Goal: Task Accomplishment & Management: Manage account settings

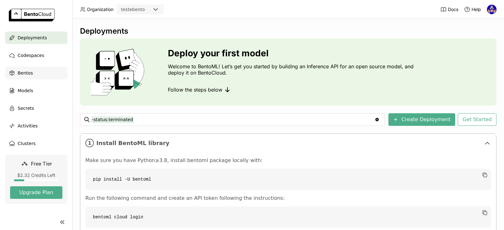
click at [36, 69] on div "Bentos" at bounding box center [36, 73] width 62 height 13
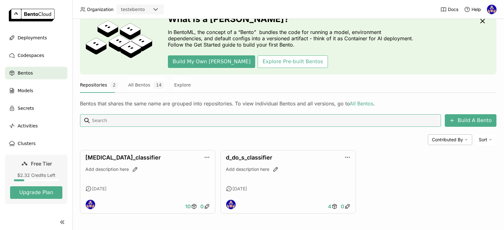
scroll to position [32, 0]
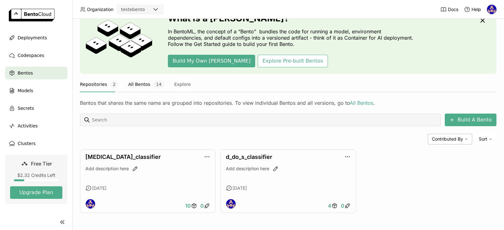
click at [139, 86] on button "All Bentos 14" at bounding box center [146, 85] width 36 height 16
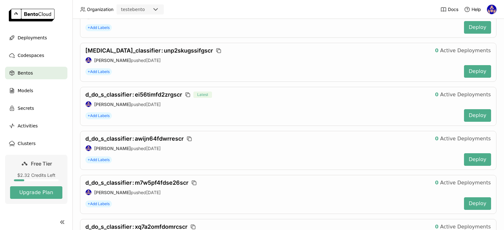
scroll to position [580, 0]
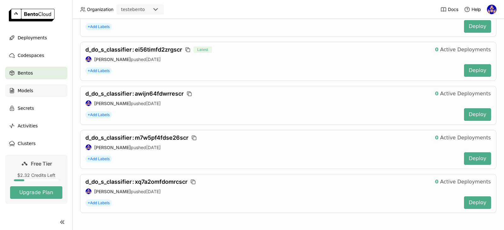
click at [25, 88] on span "Models" at bounding box center [25, 91] width 15 height 8
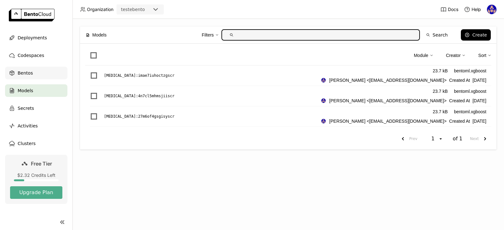
click at [20, 74] on span "Bentos" at bounding box center [25, 73] width 15 height 8
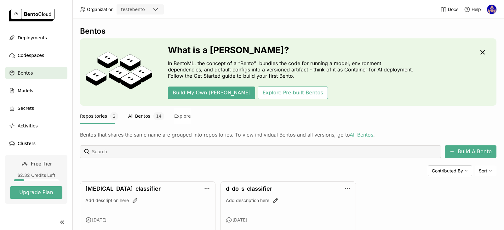
click at [133, 113] on button "All Bentos 14" at bounding box center [146, 116] width 36 height 16
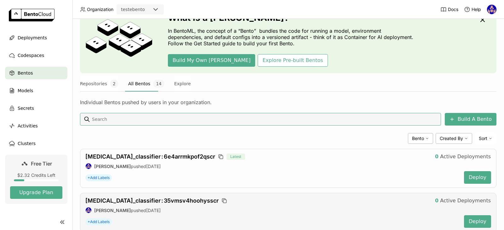
scroll to position [94, 0]
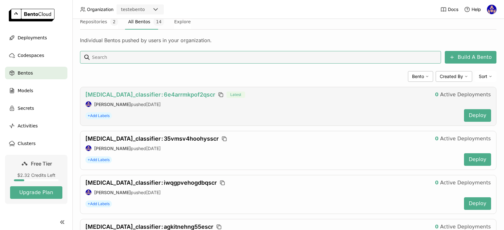
click at [144, 94] on span "[MEDICAL_DATA]_classifier : 6e4arrmkpof2qscr" at bounding box center [150, 94] width 130 height 7
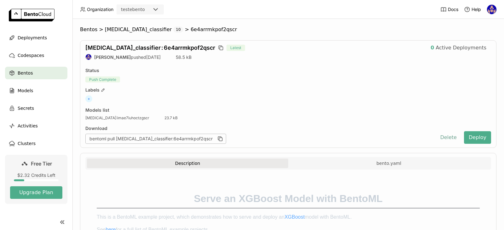
click at [443, 140] on button "Delete" at bounding box center [448, 137] width 26 height 13
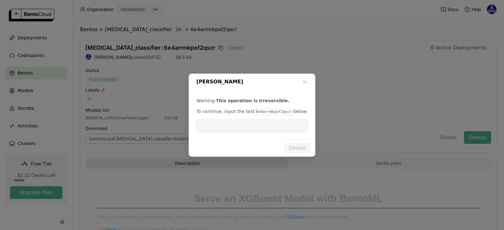
click at [263, 111] on code "6e4arrmkpof2qscr" at bounding box center [273, 112] width 39 height 6
copy p "6e4arrmkpof2qscr"
click at [266, 128] on input "dialog" at bounding box center [252, 126] width 104 height 12
paste input "6e4arrmkpof2qscr"
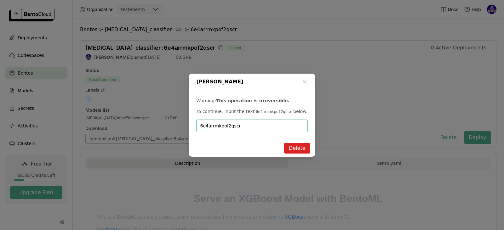
type input "6e4arrmkpof2qscr"
click at [291, 147] on button "Delete" at bounding box center [297, 148] width 26 height 11
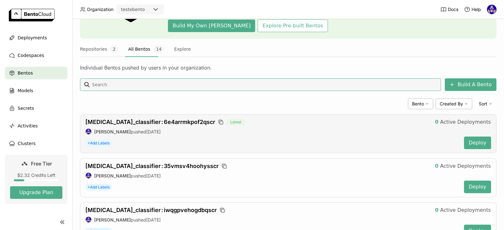
scroll to position [94, 0]
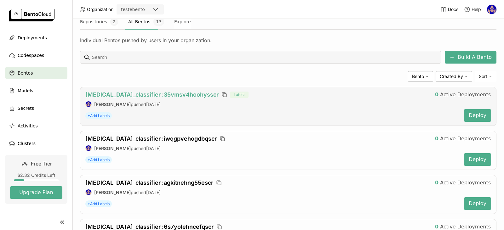
click at [154, 96] on span "[MEDICAL_DATA]_classifier : 35vmsv4hoohysscr" at bounding box center [151, 94] width 133 height 7
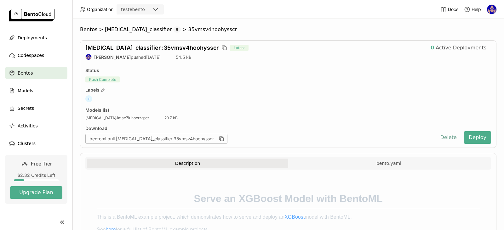
click at [445, 135] on button "Delete" at bounding box center [448, 137] width 26 height 13
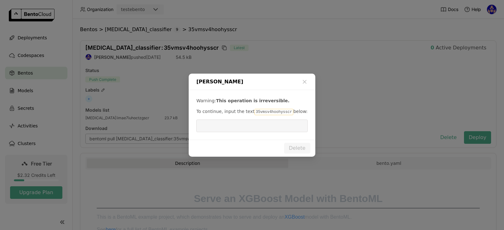
click at [267, 111] on code "35vmsv4hoohysscr" at bounding box center [273, 112] width 39 height 6
copy p "35vmsv4hoohysscr"
click at [254, 129] on input "dialog" at bounding box center [252, 126] width 104 height 12
paste input "35vmsv4hoohysscr"
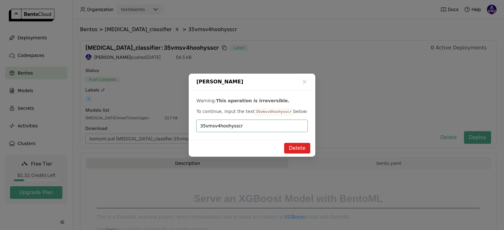
type input "35vmsv4hoohysscr"
click at [290, 149] on button "Delete" at bounding box center [297, 148] width 26 height 11
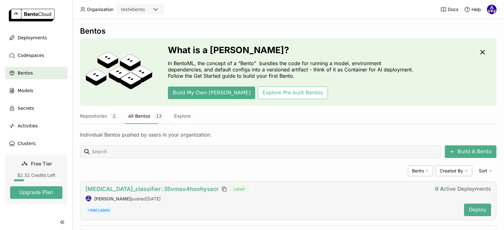
click at [138, 187] on span "[MEDICAL_DATA]_classifier : 35vmsv4hoohysscr" at bounding box center [151, 189] width 133 height 7
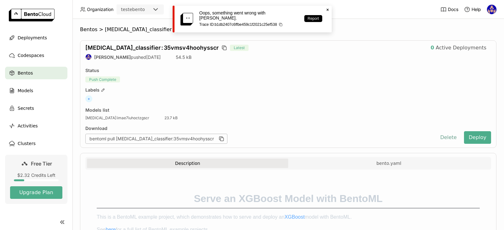
click at [448, 135] on button "Delete" at bounding box center [448, 137] width 26 height 13
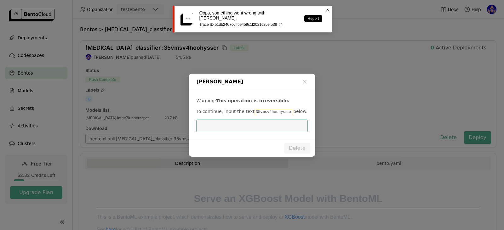
click at [267, 111] on code "35vmsv4hoohysscr" at bounding box center [273, 112] width 39 height 6
copy p "35vmsv4hoohysscr"
click at [242, 128] on input "dialog" at bounding box center [252, 126] width 104 height 12
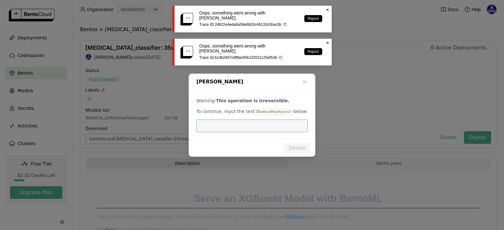
paste input "35vmsv4hoohysscr"
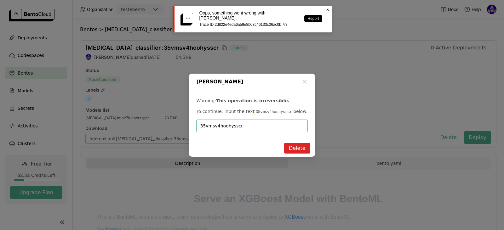
type input "35vmsv4hoohysscr"
click at [305, 144] on button "Delete" at bounding box center [297, 148] width 26 height 11
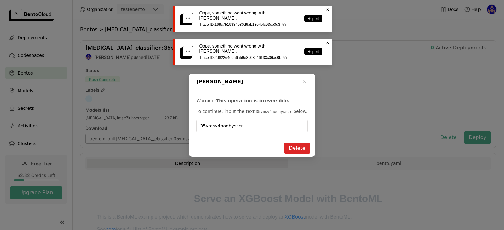
click at [328, 8] on icon "Close" at bounding box center [327, 9] width 5 height 5
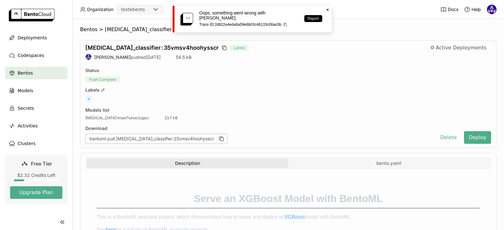
click at [328, 39] on div "Delete Bento Warning: This operation is irreversible. To continue, input the te…" at bounding box center [252, 115] width 504 height 230
click at [33, 81] on ul "Deployments Codespaces Bentos Models Secrets Activities Clusters" at bounding box center [36, 90] width 72 height 118
click at [29, 87] on span "Models" at bounding box center [25, 91] width 15 height 8
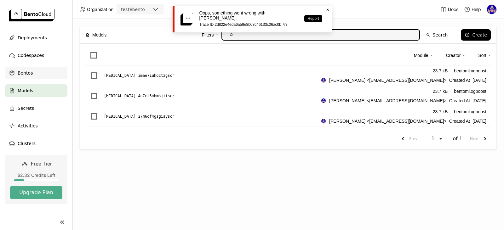
click at [31, 75] on div "Bentos" at bounding box center [36, 73] width 62 height 13
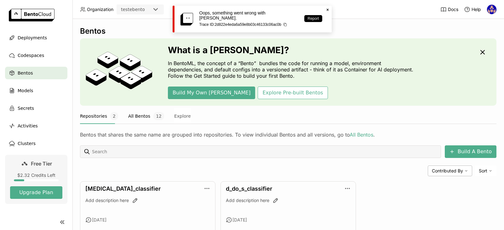
click at [140, 118] on button "All Bentos 12" at bounding box center [146, 116] width 36 height 16
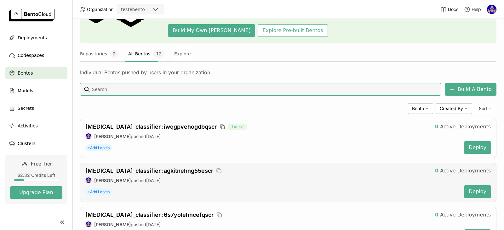
scroll to position [126, 0]
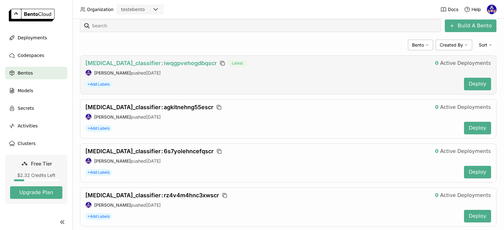
click at [157, 63] on span "[MEDICAL_DATA]_classifier : iwqgpvehogdbqscr" at bounding box center [150, 63] width 131 height 7
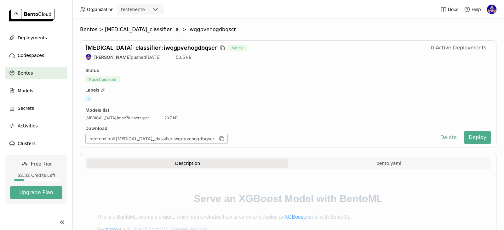
click at [448, 137] on button "Delete" at bounding box center [448, 137] width 26 height 13
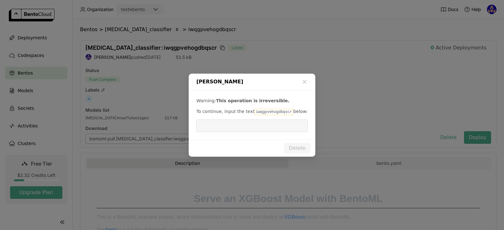
click at [275, 109] on code "iwqgpvehogdbqscr" at bounding box center [273, 112] width 39 height 6
click at [272, 111] on code "iwqgpvehogdbqscr" at bounding box center [273, 112] width 39 height 6
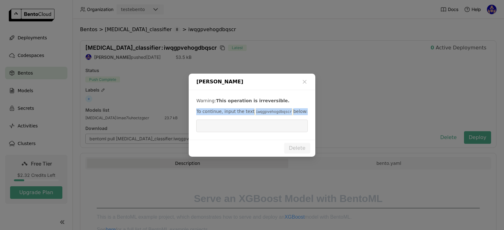
click at [272, 111] on code "iwqgpvehogdbqscr" at bounding box center [273, 112] width 39 height 6
click at [304, 111] on p "To continue, input the text iwqgpvehogdbqscr below:" at bounding box center [251, 111] width 111 height 7
click at [262, 112] on code "iwqgpvehogdbqscr" at bounding box center [273, 112] width 39 height 6
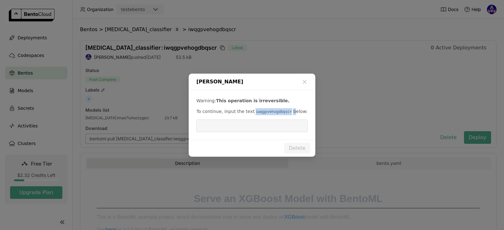
copy p "iwqgpvehogdbqscr"
click at [233, 133] on div "Warning: This operation is irreversible. To continue, input the text iwqgpvehog…" at bounding box center [252, 115] width 126 height 50
click at [233, 131] on input "dialog" at bounding box center [252, 126] width 104 height 12
paste input "iwqgpvehogdbqscr"
type input "iwqgpvehogdbqscr"
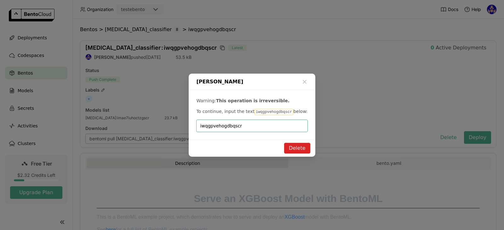
click at [293, 145] on button "Delete" at bounding box center [297, 148] width 26 height 11
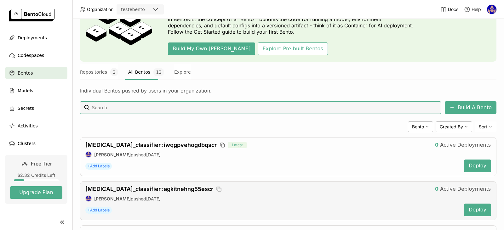
scroll to position [94, 0]
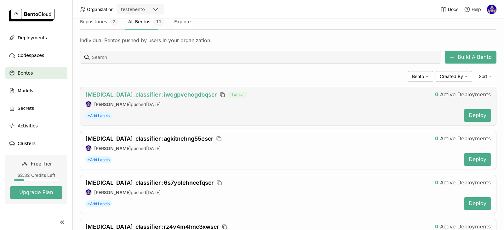
click at [156, 95] on span "[MEDICAL_DATA]_classifier : iwqgpvehogdbqscr" at bounding box center [150, 94] width 131 height 7
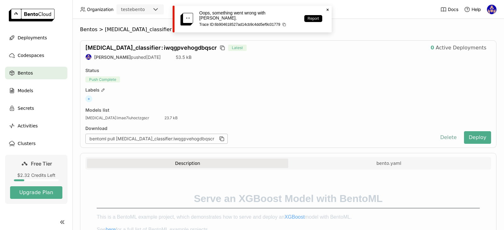
click at [445, 137] on button "Delete" at bounding box center [448, 137] width 26 height 13
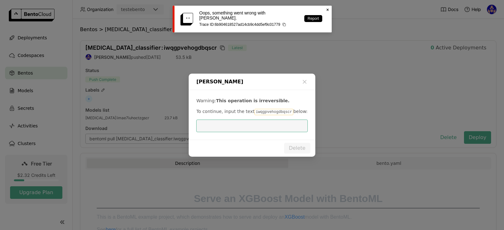
click at [261, 111] on code "iwqgpvehogdbqscr" at bounding box center [273, 112] width 39 height 6
copy p "iwqgpvehogdbqscr"
click at [250, 126] on input "dialog" at bounding box center [252, 126] width 104 height 12
paste input "iwqgpvehogdbqscr"
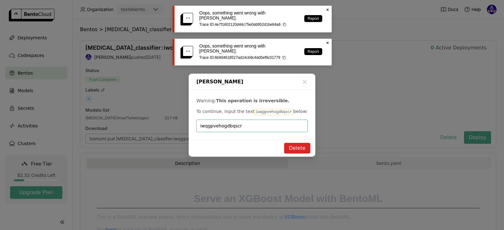
type input "iwqgpvehogdbqscr"
click at [304, 143] on button "Delete" at bounding box center [297, 148] width 26 height 11
click at [303, 143] on button "Delete" at bounding box center [297, 148] width 26 height 11
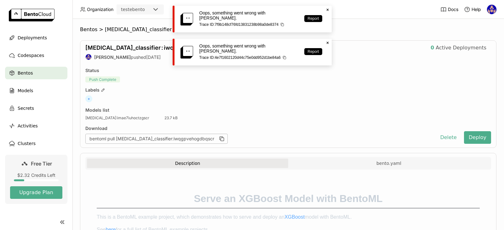
click at [358, 99] on div "Delete Bento Warning: This operation is irreversible. To continue, input the te…" at bounding box center [252, 115] width 504 height 230
click at [131, 28] on span "[MEDICAL_DATA]_classifier" at bounding box center [138, 29] width 67 height 6
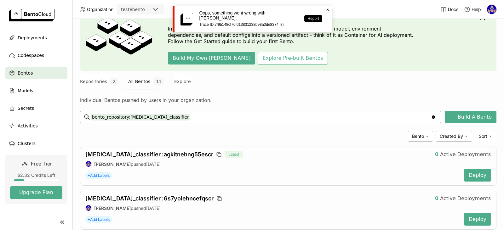
scroll to position [126, 0]
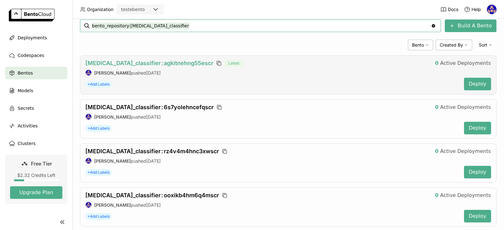
click at [157, 61] on span "[MEDICAL_DATA]_classifier : agkitnehng55escr" at bounding box center [149, 63] width 128 height 7
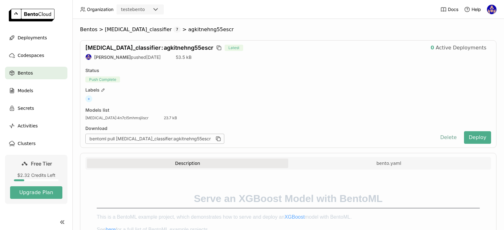
click at [443, 136] on button "Delete" at bounding box center [448, 137] width 26 height 13
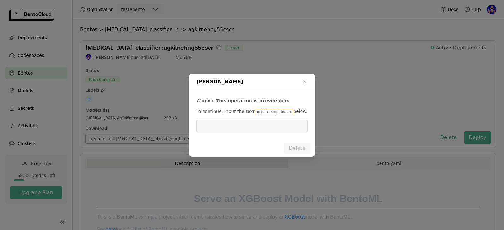
click at [261, 110] on code "agkitnehng55escr" at bounding box center [273, 112] width 39 height 6
copy p "agkitnehng55escr"
click at [250, 127] on input "dialog" at bounding box center [252, 126] width 104 height 12
paste input "agkitnehng55escr"
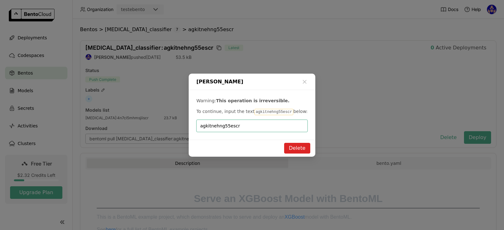
type input "agkitnehng55escr"
click at [295, 144] on button "Delete" at bounding box center [297, 148] width 26 height 11
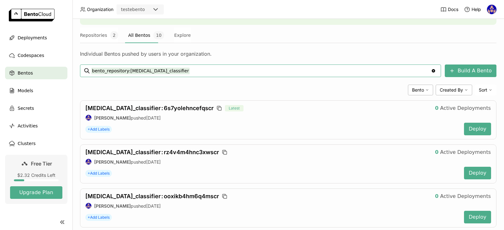
scroll to position [50, 0]
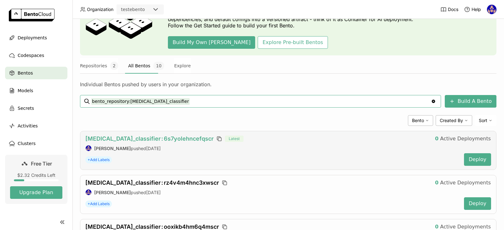
click at [163, 136] on span "[MEDICAL_DATA]_classifier : 6s7yolehncefqscr" at bounding box center [149, 138] width 128 height 7
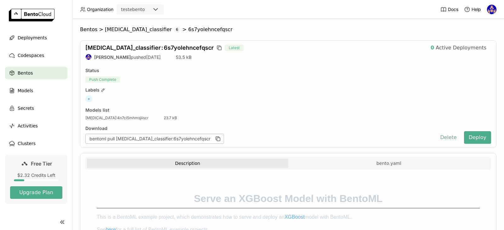
click at [453, 138] on button "Delete" at bounding box center [448, 137] width 26 height 13
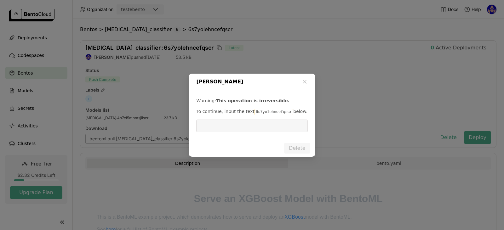
click at [268, 112] on code "6s7yolehncefqscr" at bounding box center [273, 112] width 39 height 6
copy p "6s7yolehncefqscr"
click at [263, 123] on input "dialog" at bounding box center [252, 126] width 104 height 12
paste input "6s7yolehncefqscr"
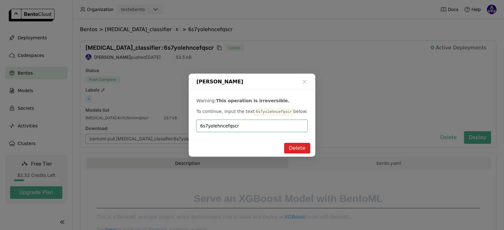
type input "6s7yolehncefqscr"
click at [304, 149] on button "Delete" at bounding box center [297, 148] width 26 height 11
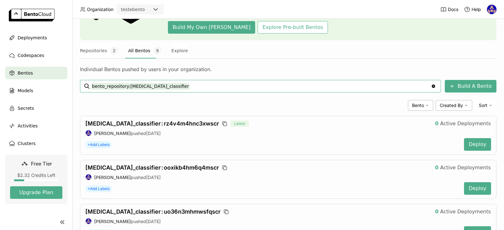
scroll to position [63, 0]
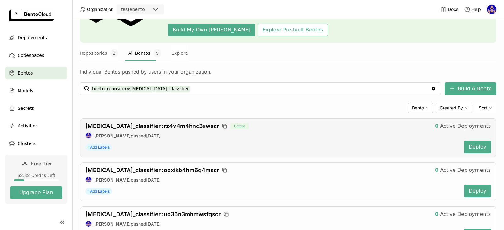
click at [172, 122] on div "[MEDICAL_DATA]_classifier : rz4v4m4hnc3xwscr Latest 0 Active Deployments [PERSO…" at bounding box center [288, 137] width 416 height 39
click at [171, 127] on span "[MEDICAL_DATA]_classifier : rz4v4m4hnc3xwscr" at bounding box center [152, 126] width 134 height 7
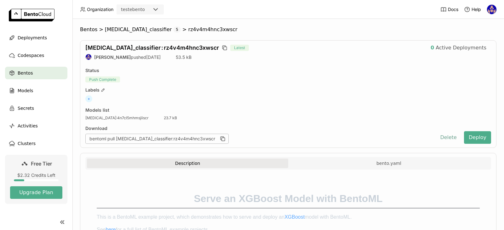
click at [443, 138] on button "Delete" at bounding box center [448, 137] width 26 height 13
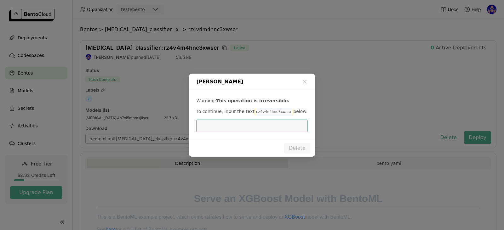
click at [269, 112] on code "rz4v4m4hnc3xwscr" at bounding box center [273, 112] width 39 height 6
copy p "rz4v4m4hnc3xwscr"
click at [226, 123] on input "dialog" at bounding box center [252, 126] width 104 height 12
paste input "rz4v4m4hnc3xwscr"
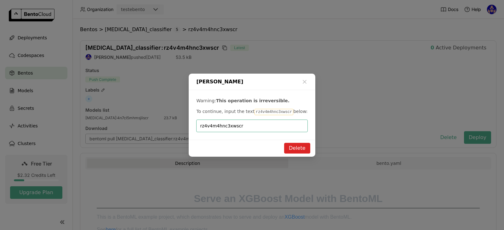
type input "rz4v4m4hnc3xwscr"
click at [298, 150] on button "Delete" at bounding box center [297, 148] width 26 height 11
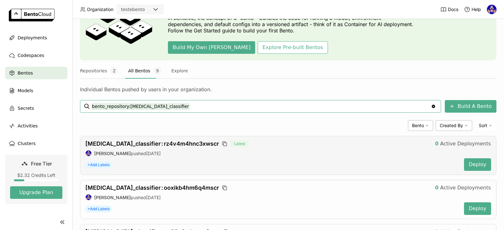
scroll to position [63, 0]
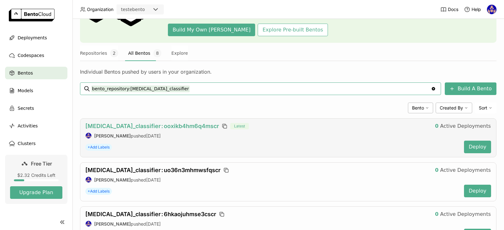
click at [184, 125] on span "[MEDICAL_DATA]_classifier : ooxikb4hm6q4mscr" at bounding box center [152, 126] width 134 height 7
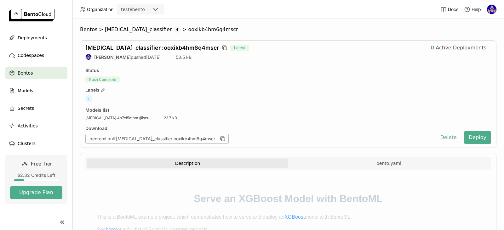
click at [443, 139] on button "Delete" at bounding box center [448, 137] width 26 height 13
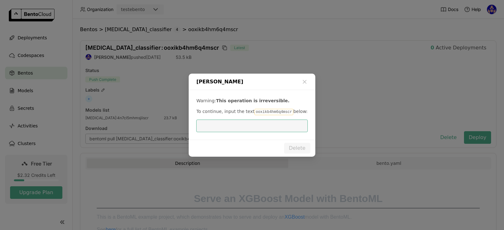
click at [262, 111] on code "ooxikb4hm6q4mscr" at bounding box center [273, 112] width 39 height 6
copy p "ooxikb4hm6q4mscr"
click at [237, 128] on input "dialog" at bounding box center [252, 126] width 104 height 12
paste input "ooxikb4hm6q4mscr"
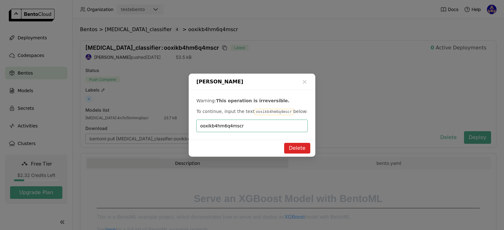
type input "ooxikb4hm6q4mscr"
click at [289, 148] on button "Delete" at bounding box center [297, 148] width 26 height 11
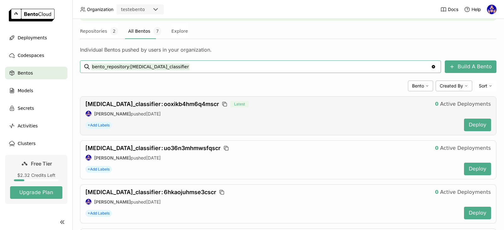
scroll to position [94, 0]
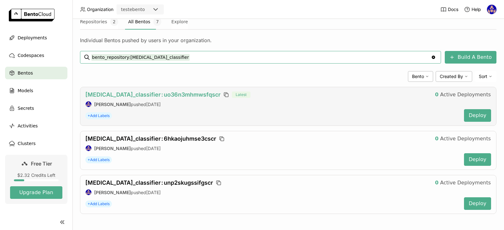
click at [142, 95] on span "[MEDICAL_DATA]_classifier : uo36n3mhmwsfqscr" at bounding box center [152, 94] width 135 height 7
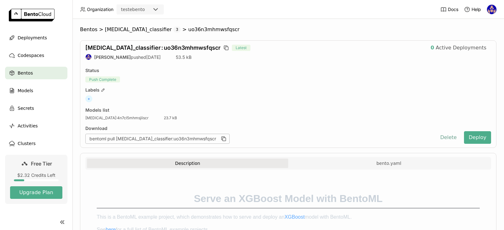
click at [449, 137] on button "Delete" at bounding box center [448, 137] width 26 height 13
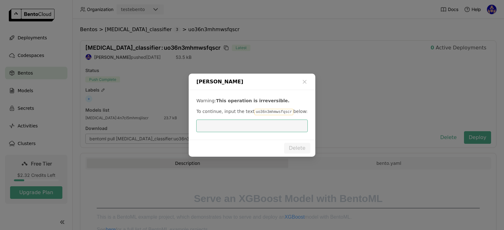
click at [273, 108] on div "Warning: This operation is irreversible. To continue, input the text uo36n3mhmw…" at bounding box center [252, 115] width 126 height 50
click at [271, 110] on code "uo36n3mhmwsfqscr" at bounding box center [273, 112] width 39 height 6
copy p "uo36n3mhmwsfqscr"
click at [248, 123] on input "dialog" at bounding box center [252, 126] width 104 height 12
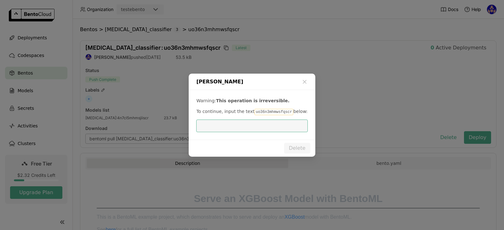
paste input "uo36n3mhmwsfqscr"
type input "uo36n3mhmwsfqscr"
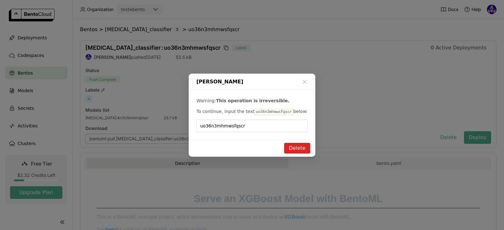
click at [296, 146] on button "Delete" at bounding box center [297, 148] width 26 height 11
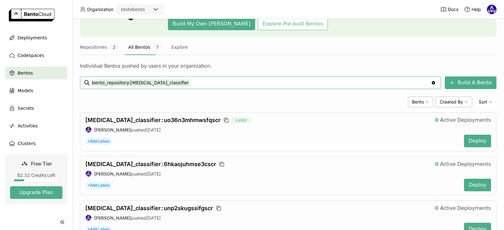
scroll to position [51, 0]
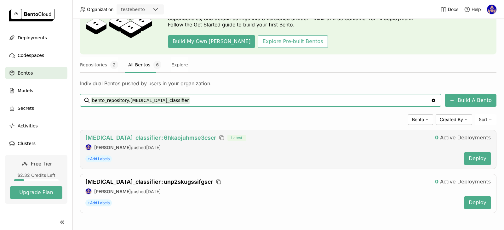
click at [167, 135] on span "[MEDICAL_DATA]_classifier : 6hkaojuhmse3cscr" at bounding box center [150, 137] width 131 height 7
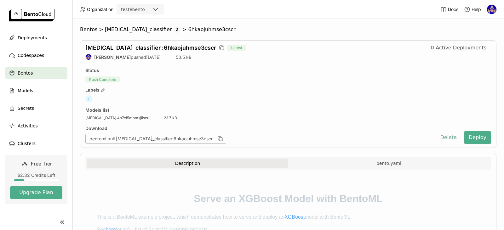
click at [445, 136] on button "Delete" at bounding box center [448, 137] width 26 height 13
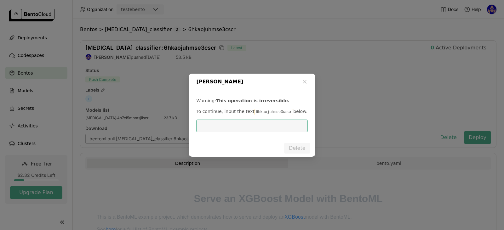
click at [267, 114] on code "6hkaojuhmse3cscr" at bounding box center [273, 112] width 39 height 6
click at [267, 113] on code "6hkaojuhmse3cscr" at bounding box center [273, 112] width 39 height 6
click at [240, 120] on input "dialog" at bounding box center [252, 126] width 104 height 12
paste input "6hkaojuhmse3cscr"
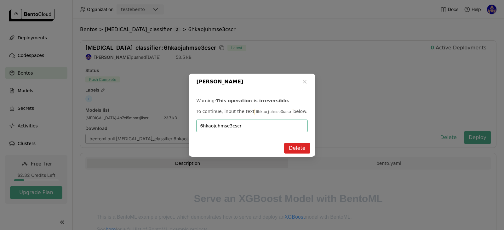
type input "6hkaojuhmse3cscr"
click at [295, 146] on button "Delete" at bounding box center [297, 148] width 26 height 11
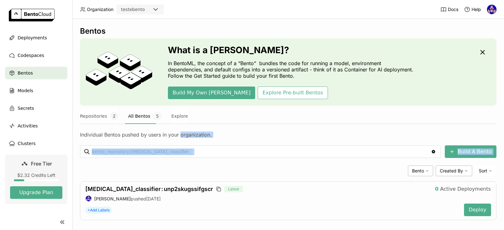
drag, startPoint x: 184, startPoint y: 133, endPoint x: 334, endPoint y: 170, distance: 154.1
click at [309, 169] on div "Bentos What is a [DEMOGRAPHIC_DATA]? In BentoML, the concept of a “Bento” bundl…" at bounding box center [288, 127] width 416 height 203
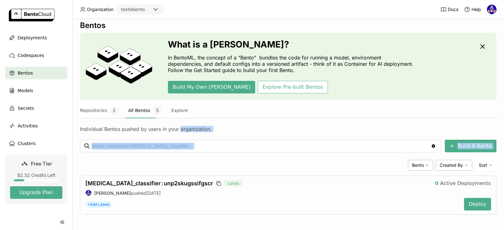
scroll to position [7, 0]
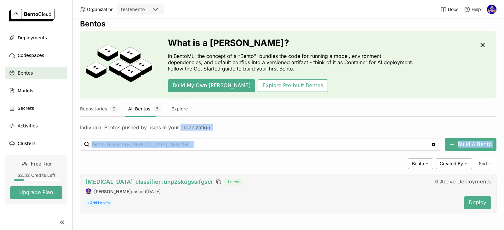
click at [169, 179] on span "[MEDICAL_DATA]_classifier : unp2skugssifgscr" at bounding box center [149, 182] width 128 height 7
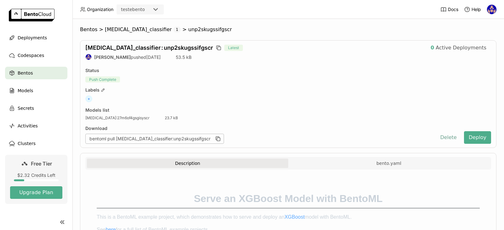
click at [443, 135] on button "Delete" at bounding box center [448, 137] width 26 height 13
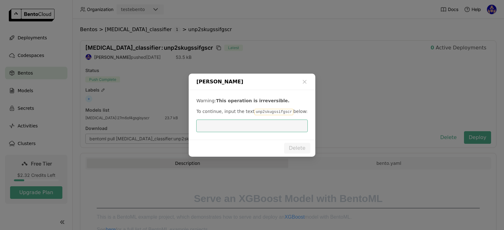
click at [269, 116] on div "Warning: This operation is irreversible. To continue, input the text unp2skugss…" at bounding box center [252, 115] width 126 height 50
click at [269, 111] on code "unp2skugssifgscr" at bounding box center [273, 112] width 39 height 6
click at [232, 128] on input "dialog" at bounding box center [252, 126] width 104 height 12
paste input "unp2skugssifgscr"
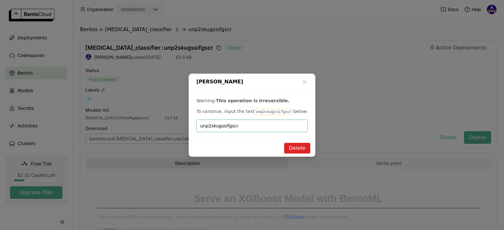
type input "unp2skugssifgscr"
click at [296, 152] on button "Delete" at bounding box center [297, 148] width 26 height 11
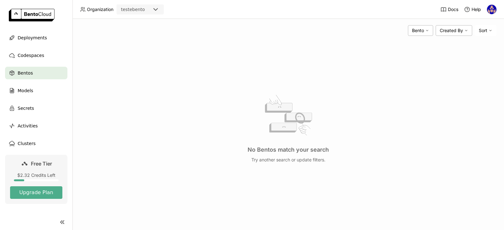
scroll to position [14, 0]
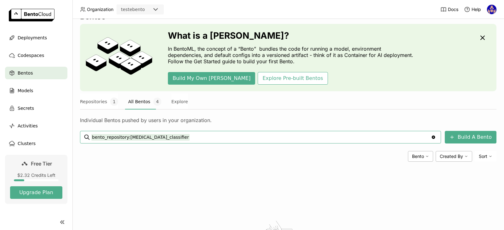
click at [432, 135] on icon "Clear value" at bounding box center [433, 137] width 5 height 5
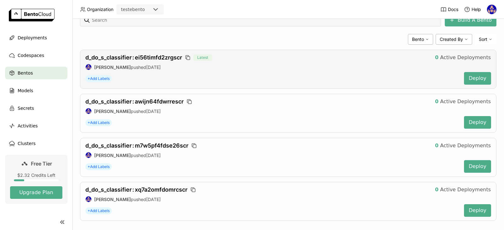
scroll to position [108, 0]
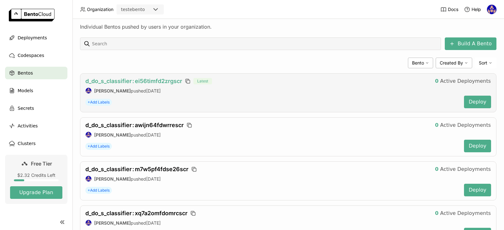
click at [161, 80] on span "d_do_s_classifier : ei56timfd2zrgscr" at bounding box center [133, 81] width 97 height 7
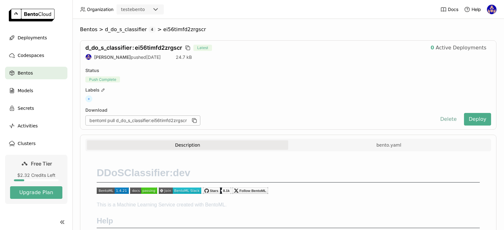
click at [447, 121] on button "Delete" at bounding box center [448, 119] width 26 height 13
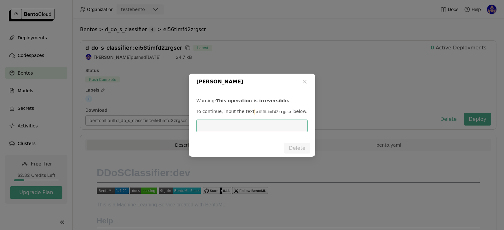
click at [273, 113] on code "ei56timfd2zrgscr" at bounding box center [273, 112] width 39 height 6
click at [244, 120] on input "dialog" at bounding box center [252, 126] width 104 height 12
paste input "ei56timfd2zrgscr"
type input "ei56timfd2zrgscr"
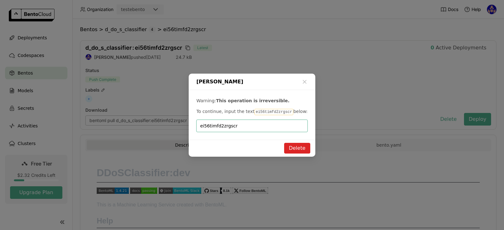
click at [286, 144] on button "Delete" at bounding box center [297, 148] width 26 height 11
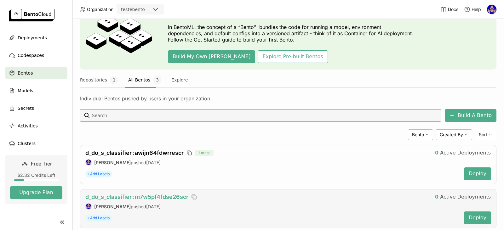
scroll to position [94, 0]
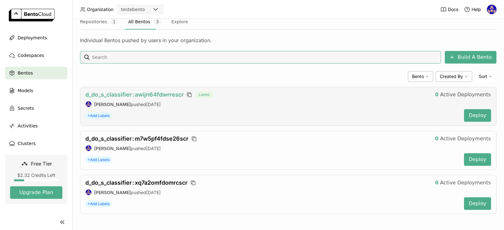
click at [164, 93] on span "d_do_s_classifier : awijn64fdwrrescr" at bounding box center [134, 94] width 98 height 7
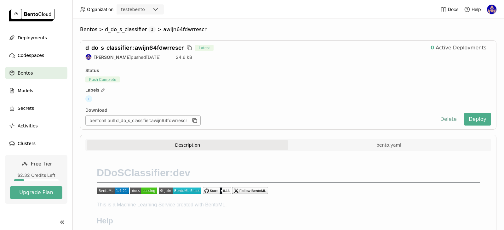
click at [445, 117] on button "Delete" at bounding box center [448, 119] width 26 height 13
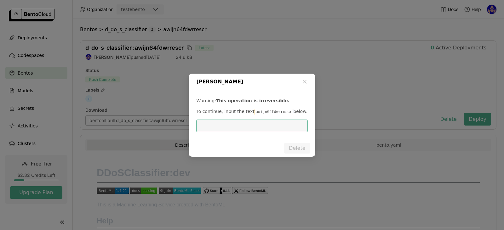
click at [277, 113] on code "awijn64fdwrrescr" at bounding box center [273, 112] width 39 height 6
click at [253, 125] on input "dialog" at bounding box center [252, 126] width 104 height 12
paste input "awijn64fdwrrescr"
type input "awijn64fdwrrescr"
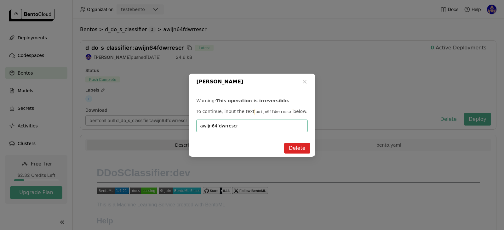
click at [298, 150] on button "Delete" at bounding box center [297, 148] width 26 height 11
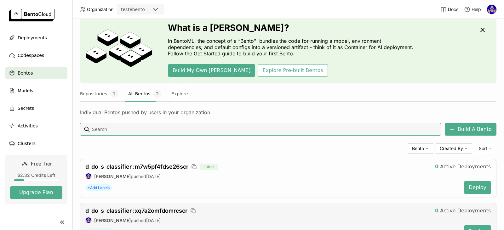
scroll to position [51, 0]
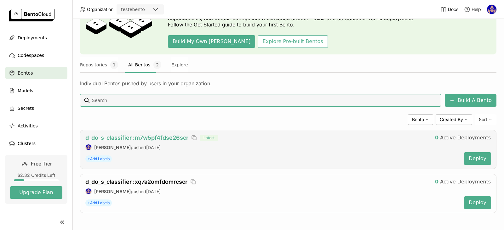
click at [156, 140] on span "d_do_s_classifier : m7w5pf4fdse26scr" at bounding box center [136, 137] width 103 height 7
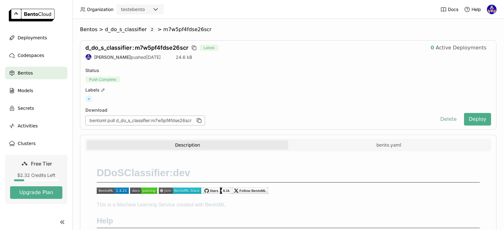
click at [442, 115] on button "Delete" at bounding box center [448, 119] width 26 height 13
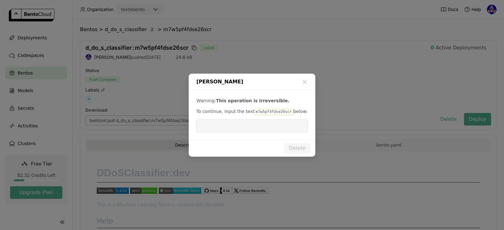
click at [265, 113] on code "m7w5pf4fdse26scr" at bounding box center [273, 112] width 39 height 6
click at [219, 128] on input "dialog" at bounding box center [252, 126] width 104 height 12
paste input "m7w5pf4fdse26scr"
type input "m7w5pf4fdse26scr"
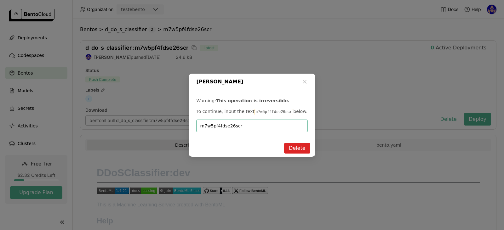
click at [298, 147] on button "Delete" at bounding box center [297, 148] width 26 height 11
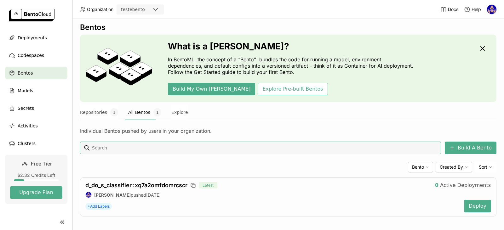
scroll to position [7, 0]
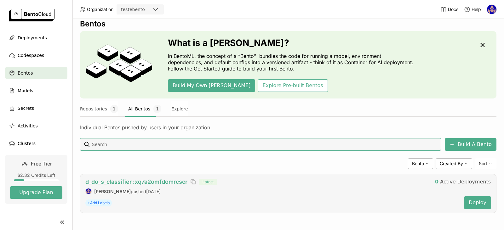
click at [138, 181] on span "d_do_s_classifier : xq7a2omfdomrcscr" at bounding box center [136, 182] width 102 height 7
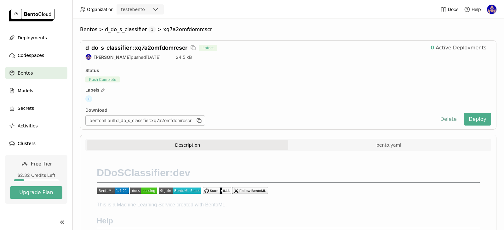
click at [444, 116] on button "Delete" at bounding box center [448, 119] width 26 height 13
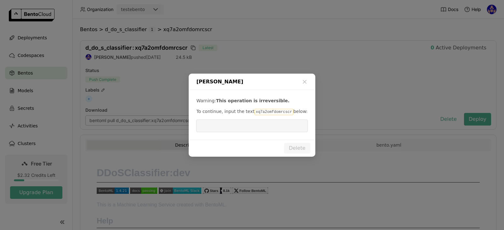
click at [265, 116] on div "Warning: This operation is irreversible. To continue, input the text xq7a2omfdo…" at bounding box center [252, 115] width 126 height 50
click at [264, 111] on code "xq7a2omfdomrcscr" at bounding box center [273, 112] width 39 height 6
click at [251, 126] on input "dialog" at bounding box center [252, 126] width 104 height 12
paste input "xq7a2omfdomrcscr"
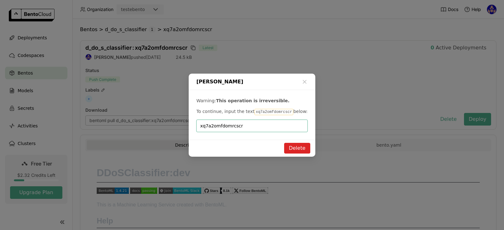
type input "xq7a2omfdomrcscr"
click at [294, 147] on button "Delete" at bounding box center [297, 148] width 26 height 11
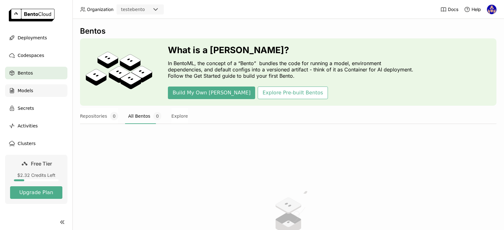
click at [38, 93] on div "Models" at bounding box center [36, 90] width 62 height 13
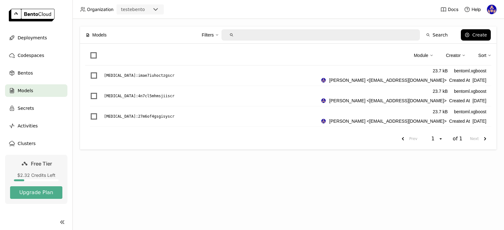
click at [94, 59] on div "Module Creator Sort" at bounding box center [288, 57] width 406 height 17
click at [94, 57] on span at bounding box center [93, 55] width 6 height 6
click at [90, 52] on input "checkbox" at bounding box center [90, 52] width 0 height 0
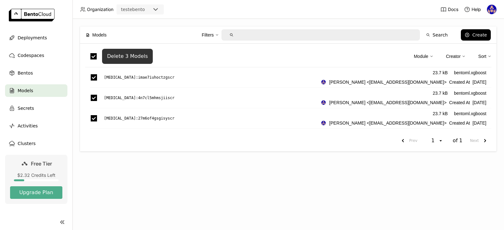
click at [117, 52] on button "Delete 3 Models" at bounding box center [127, 56] width 51 height 15
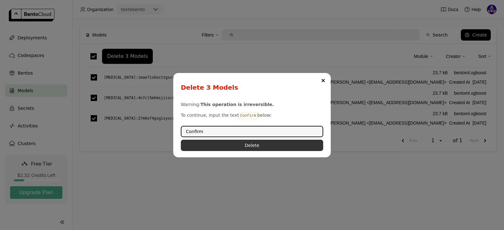
type input "Confirm"
click at [251, 144] on button "Delete" at bounding box center [252, 145] width 142 height 11
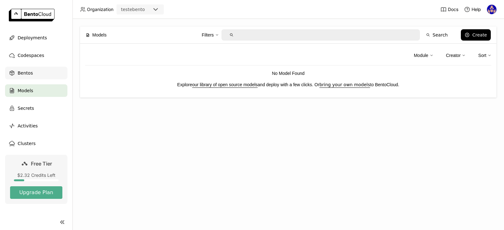
click at [33, 77] on div "Bentos" at bounding box center [36, 73] width 62 height 13
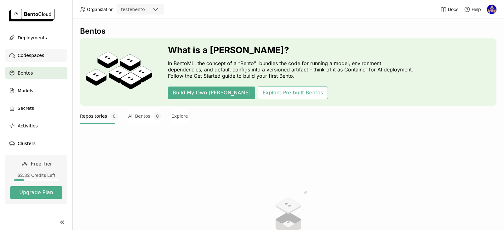
click at [40, 57] on span "Codespaces" at bounding box center [31, 56] width 26 height 8
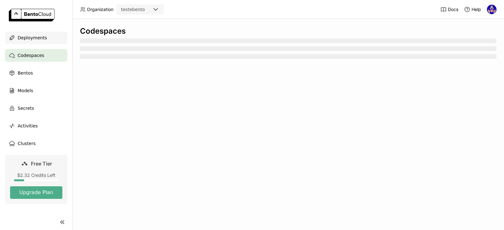
click at [36, 40] on span "Deployments" at bounding box center [32, 38] width 29 height 8
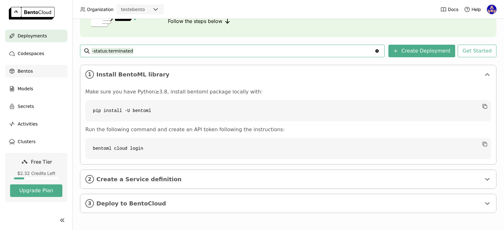
scroll to position [3, 0]
click at [30, 71] on span "Bentos" at bounding box center [25, 70] width 15 height 8
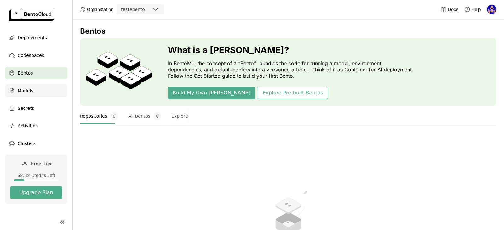
click at [37, 94] on div "Models" at bounding box center [36, 90] width 62 height 13
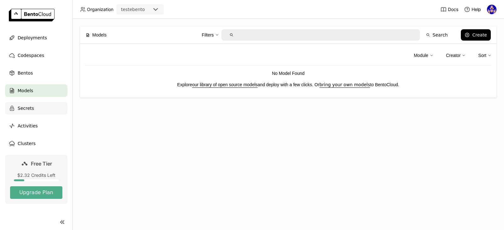
click at [26, 111] on span "Secrets" at bounding box center [26, 109] width 16 height 8
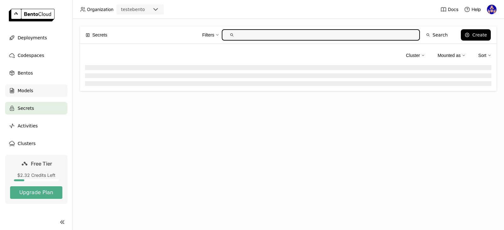
click at [27, 91] on span "Models" at bounding box center [25, 91] width 15 height 8
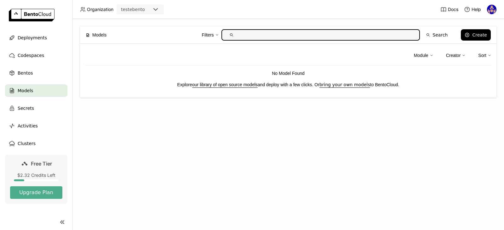
click at [26, 93] on span "Models" at bounding box center [25, 91] width 15 height 8
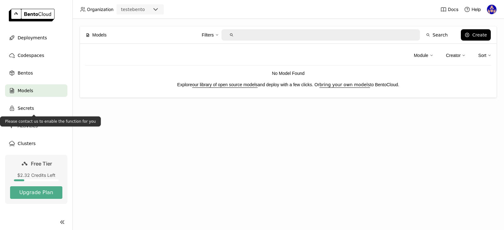
click at [36, 79] on ul "Deployments Codespaces Bentos Models Secrets Activities Clusters" at bounding box center [36, 90] width 72 height 118
click at [36, 77] on div "Bentos" at bounding box center [36, 73] width 62 height 13
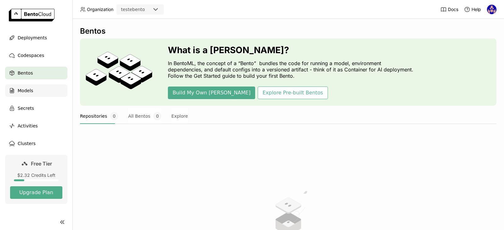
click at [25, 85] on div "Models" at bounding box center [36, 90] width 62 height 13
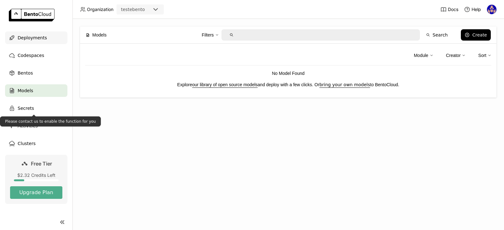
click at [36, 36] on span "Deployments" at bounding box center [32, 38] width 29 height 8
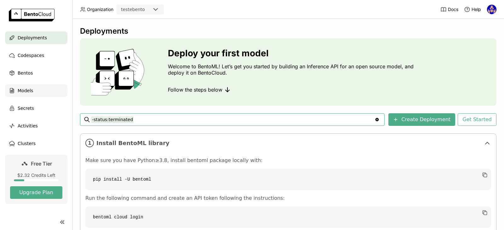
click at [17, 90] on div "Models" at bounding box center [36, 90] width 62 height 13
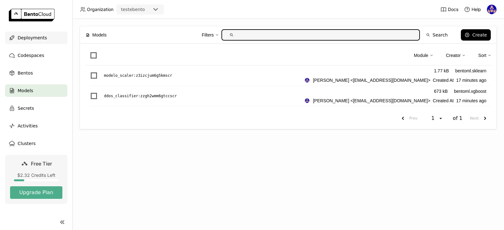
click at [24, 38] on span "Deployments" at bounding box center [32, 38] width 29 height 8
